Goal: Information Seeking & Learning: Learn about a topic

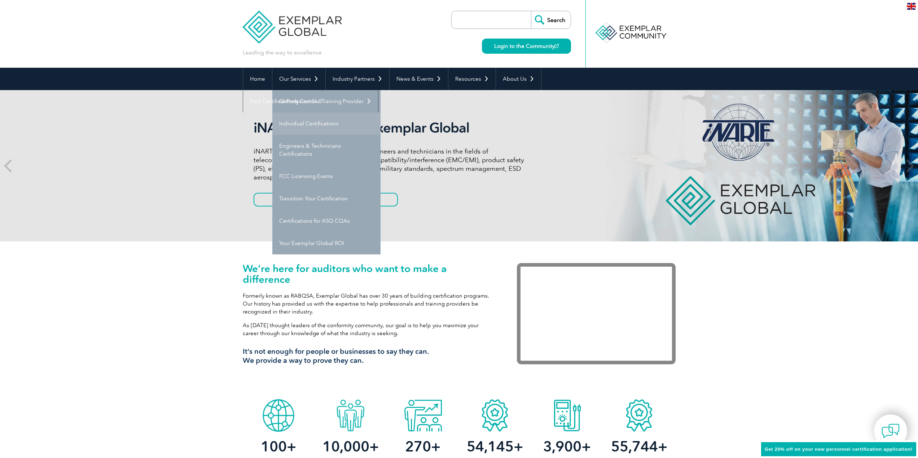
click at [316, 123] on link "Individual Certifications" at bounding box center [326, 124] width 108 height 22
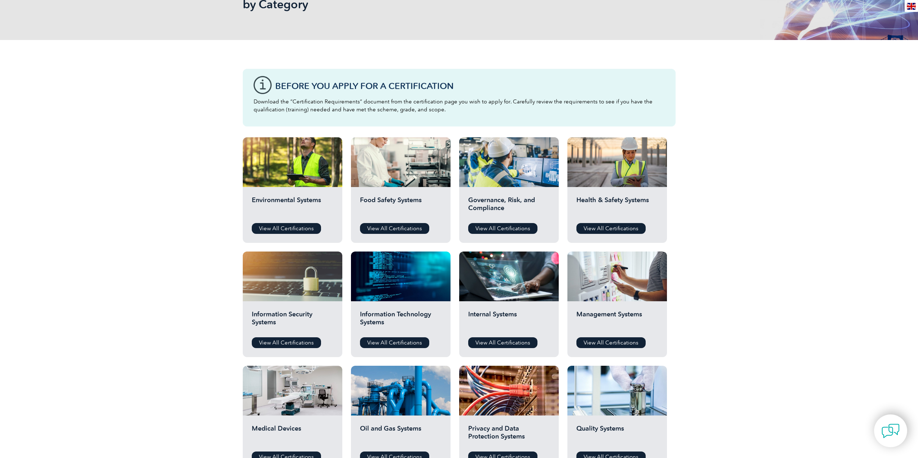
scroll to position [144, 0]
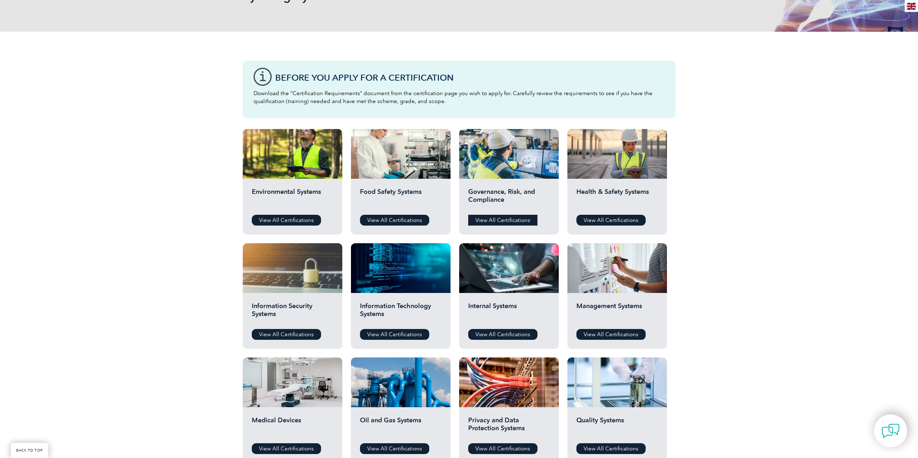
click at [493, 223] on link "View All Certifications" at bounding box center [502, 220] width 69 height 11
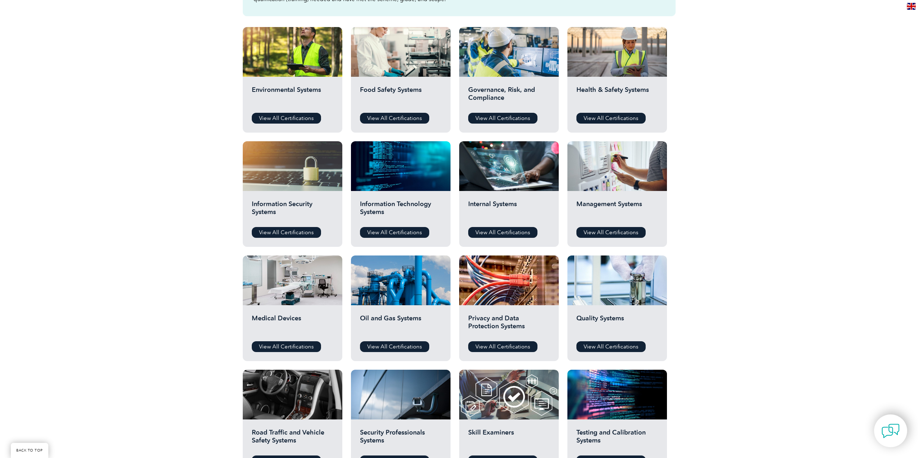
scroll to position [252, 0]
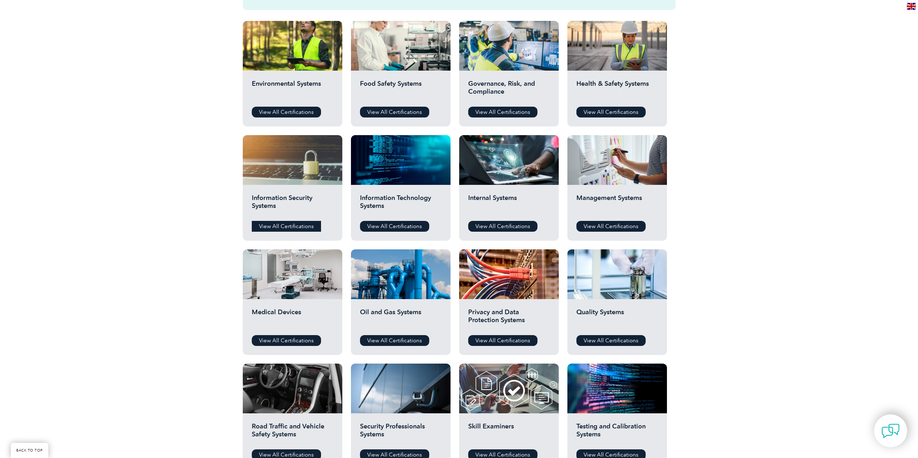
click at [271, 229] on link "View All Certifications" at bounding box center [286, 226] width 69 height 11
click at [396, 231] on link "View All Certifications" at bounding box center [394, 226] width 69 height 11
click at [508, 226] on link "View All Certifications" at bounding box center [502, 226] width 69 height 11
click at [612, 227] on link "View All Certifications" at bounding box center [610, 226] width 69 height 11
click at [406, 339] on link "View All Certifications" at bounding box center [394, 340] width 69 height 11
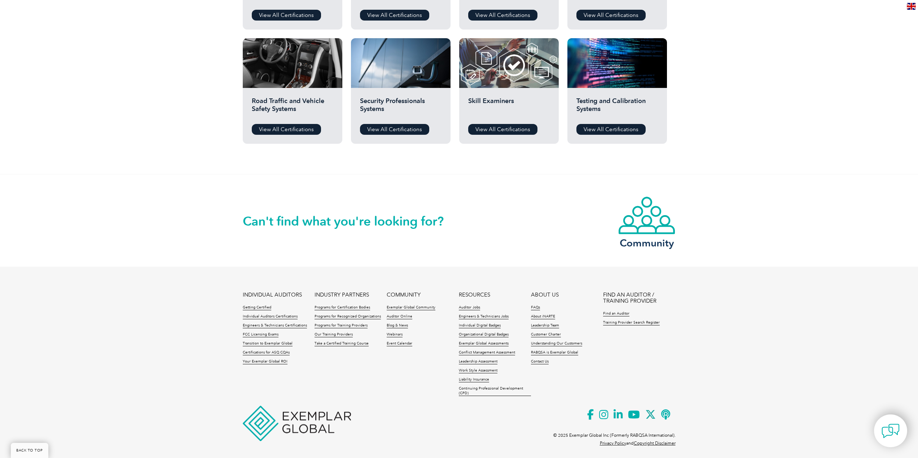
scroll to position [583, 0]
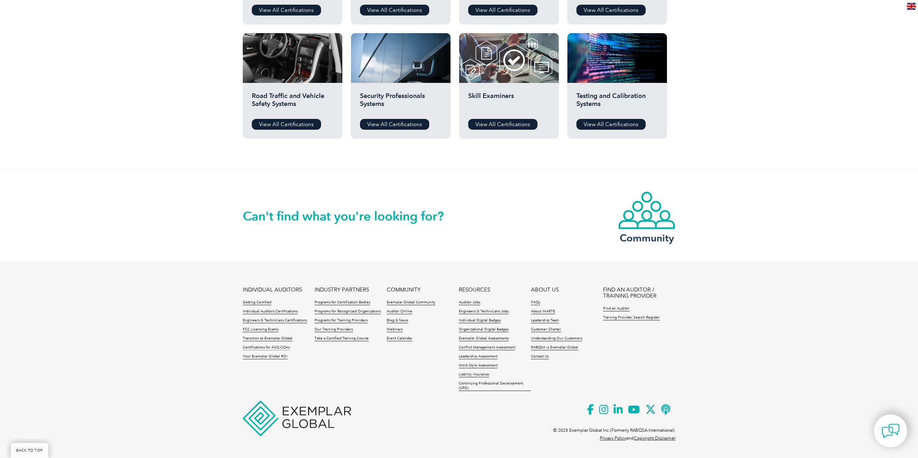
click at [257, 349] on link "Certifications for ASQ CQAs" at bounding box center [266, 347] width 47 height 5
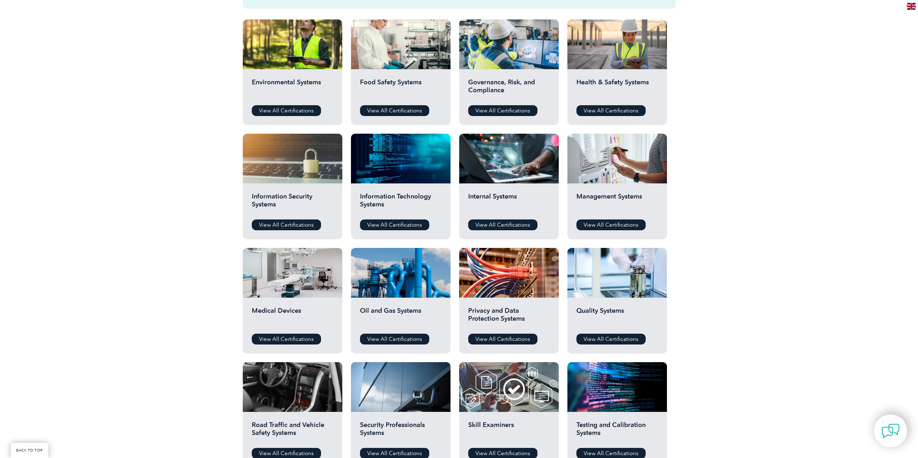
scroll to position [222, 0]
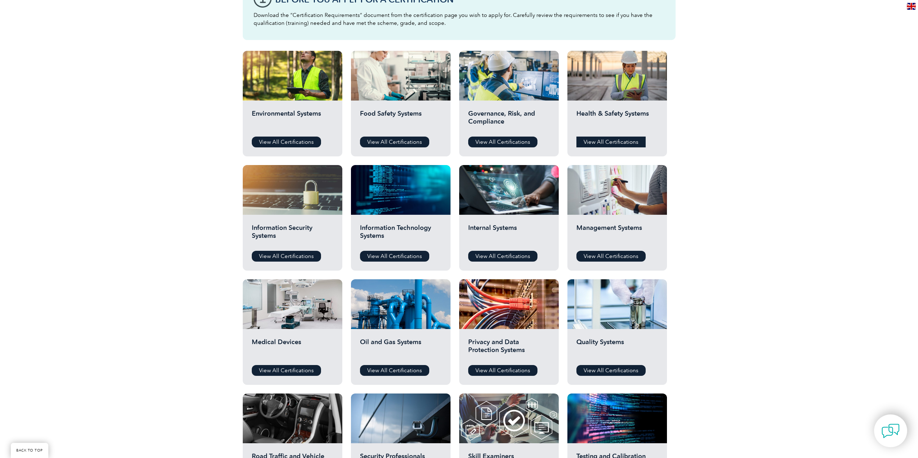
click at [620, 142] on link "View All Certifications" at bounding box center [610, 142] width 69 height 11
